Goal: Check status: Check status

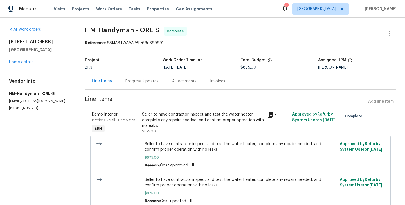
click at [145, 88] on div "Progress Updates" at bounding box center [142, 81] width 47 height 17
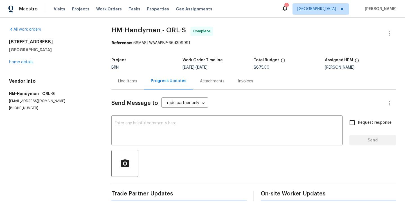
scroll to position [5, 0]
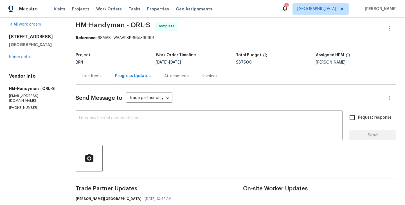
click at [97, 71] on div "Line Items" at bounding box center [92, 76] width 33 height 17
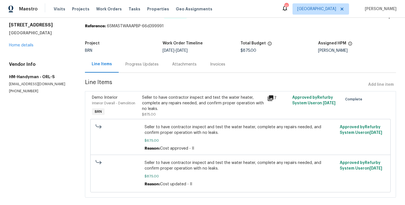
scroll to position [17, 0]
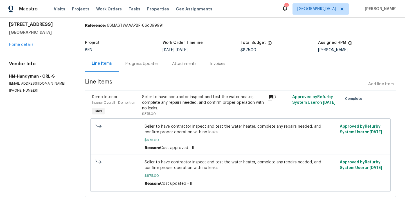
click at [140, 62] on div "Progress Updates" at bounding box center [141, 64] width 33 height 6
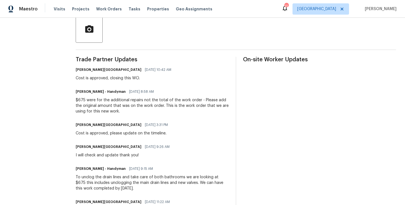
scroll to position [126, 0]
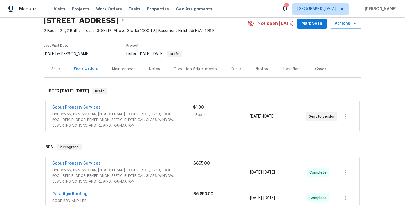
scroll to position [25, 0]
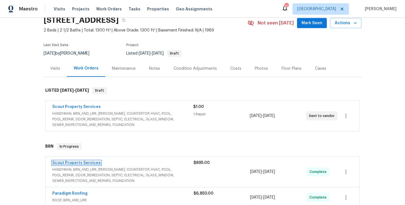
click at [87, 162] on link "Scout Property Services" at bounding box center [76, 163] width 48 height 4
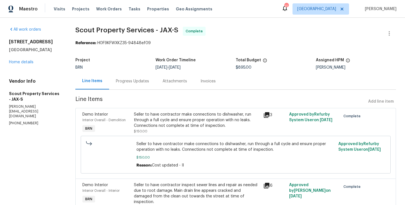
click at [131, 83] on div "Progress Updates" at bounding box center [132, 81] width 33 height 6
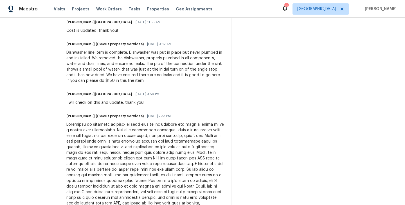
scroll to position [477, 0]
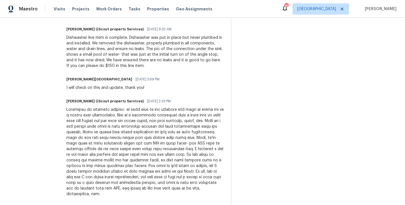
click at [179, 74] on div "Trade Partner Updates [PERSON_NAME] [GEOGRAPHIC_DATA] [DATE] 12:00 PM Oh yes, t…" at bounding box center [145, 0] width 158 height 573
